Goal: Task Accomplishment & Management: Use online tool/utility

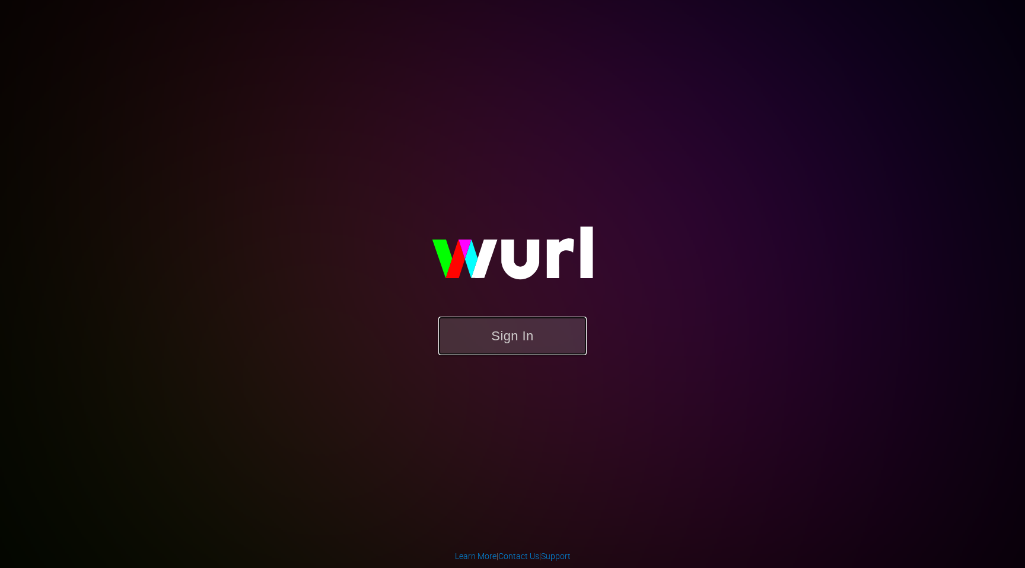
click at [549, 337] on button "Sign In" at bounding box center [512, 336] width 148 height 39
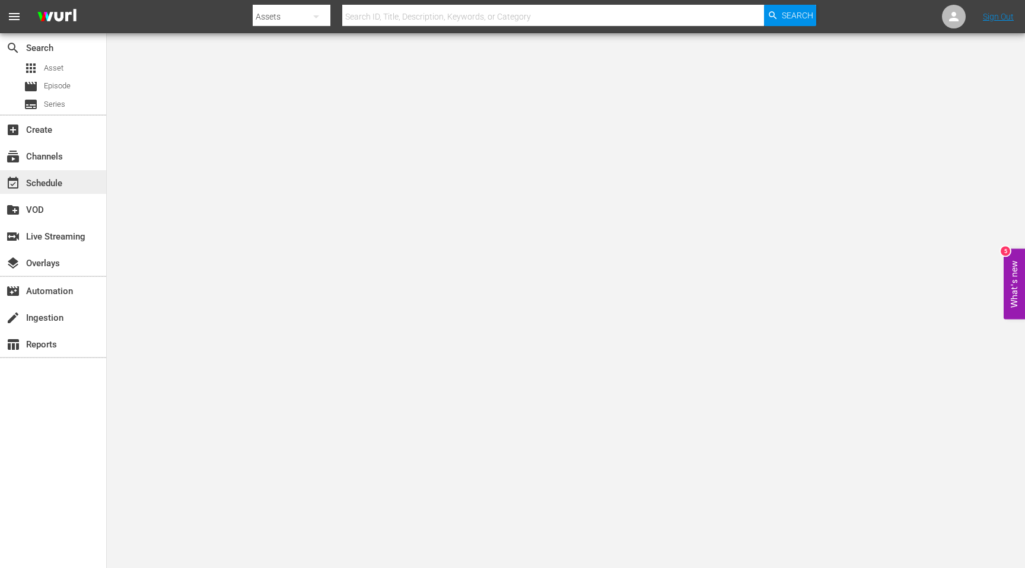
click at [44, 183] on div "event_available Schedule" at bounding box center [33, 181] width 66 height 11
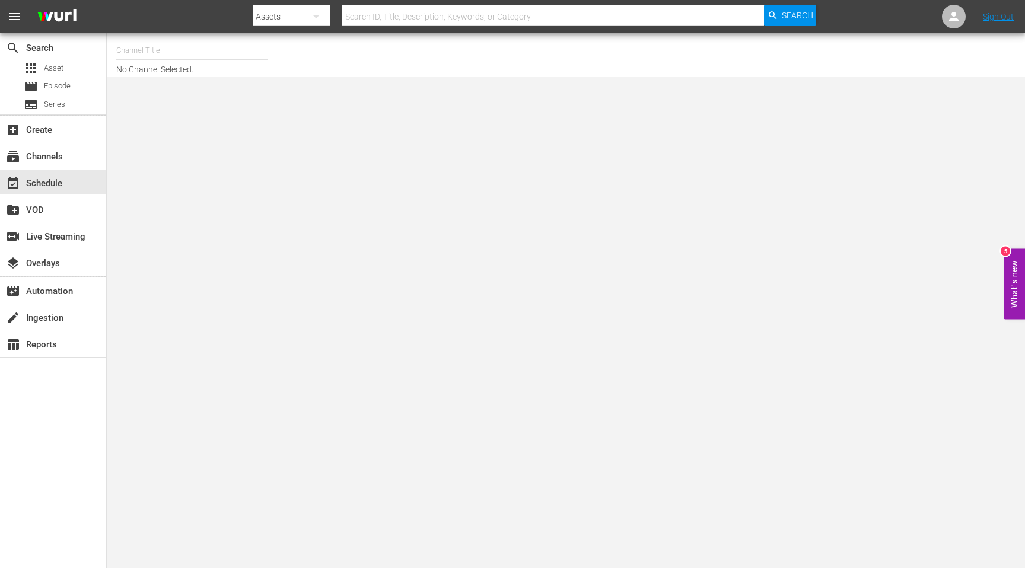
click at [171, 61] on input "text" at bounding box center [192, 50] width 152 height 28
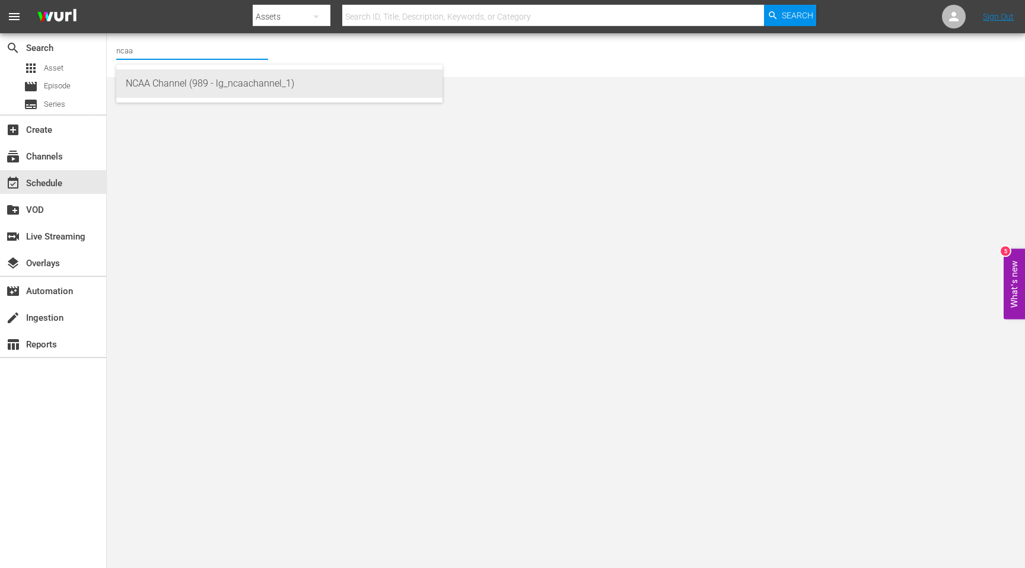
click at [189, 88] on div "NCAA Channel (989 - lg_ncaachannel_1)" at bounding box center [279, 83] width 307 height 28
type input "NCAA Channel (989 - lg_ncaachannel_1)"
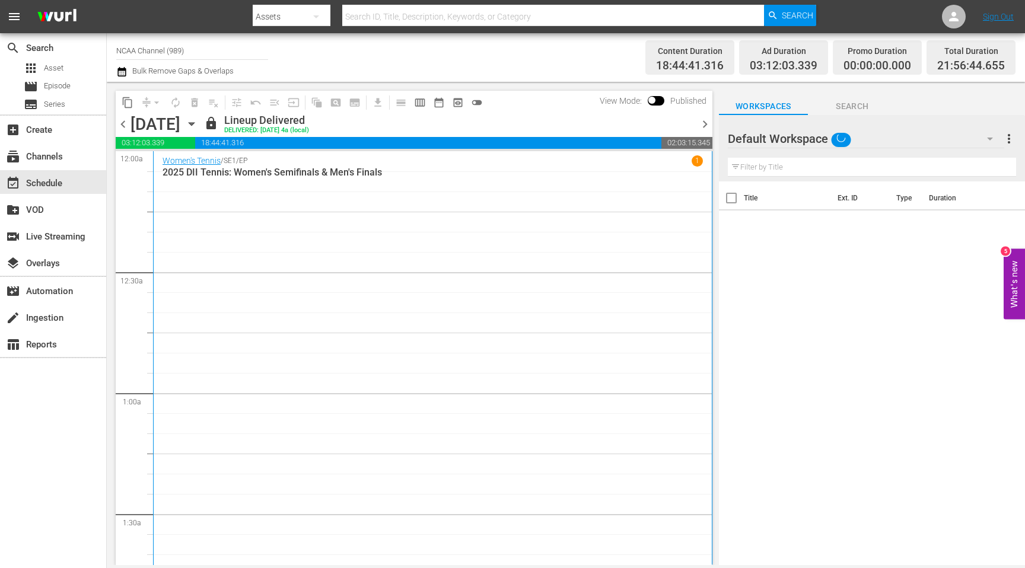
click at [201, 131] on div "Thursday, August 28th August 28th" at bounding box center [165, 124] width 71 height 20
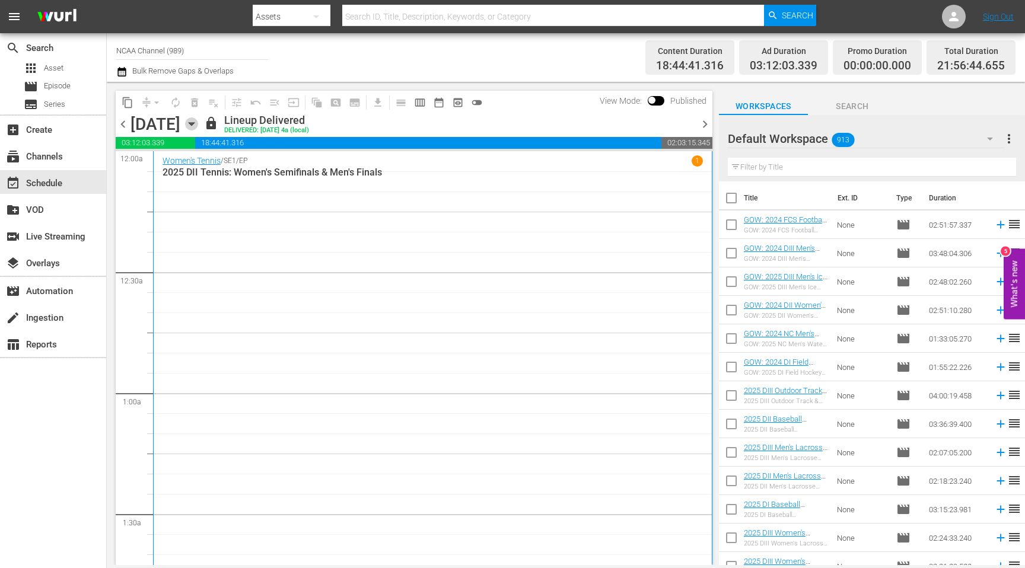
click at [198, 122] on icon "button" at bounding box center [191, 123] width 13 height 13
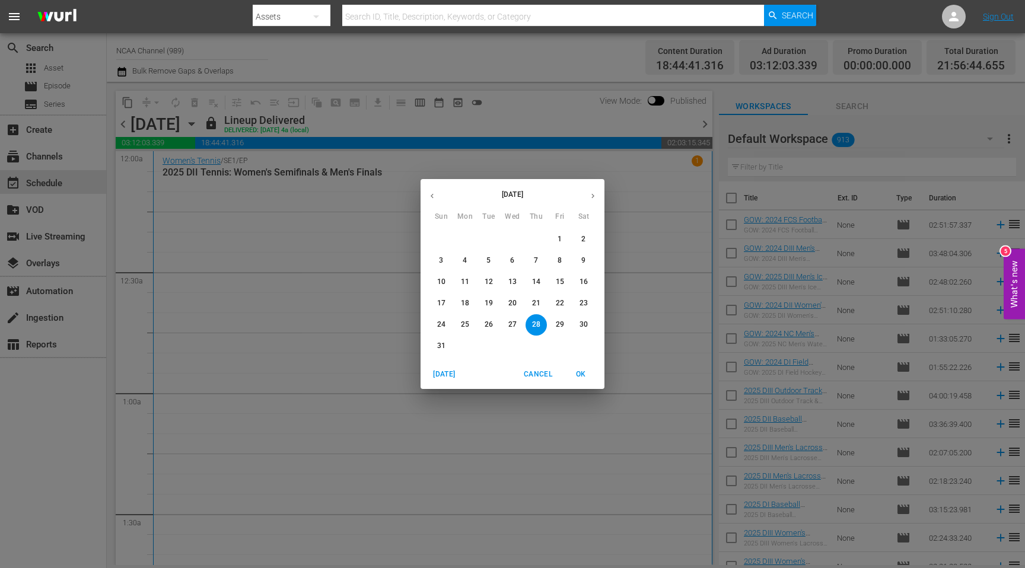
click at [435, 343] on span "31" at bounding box center [440, 346] width 21 height 10
